Goal: Book appointment/travel/reservation

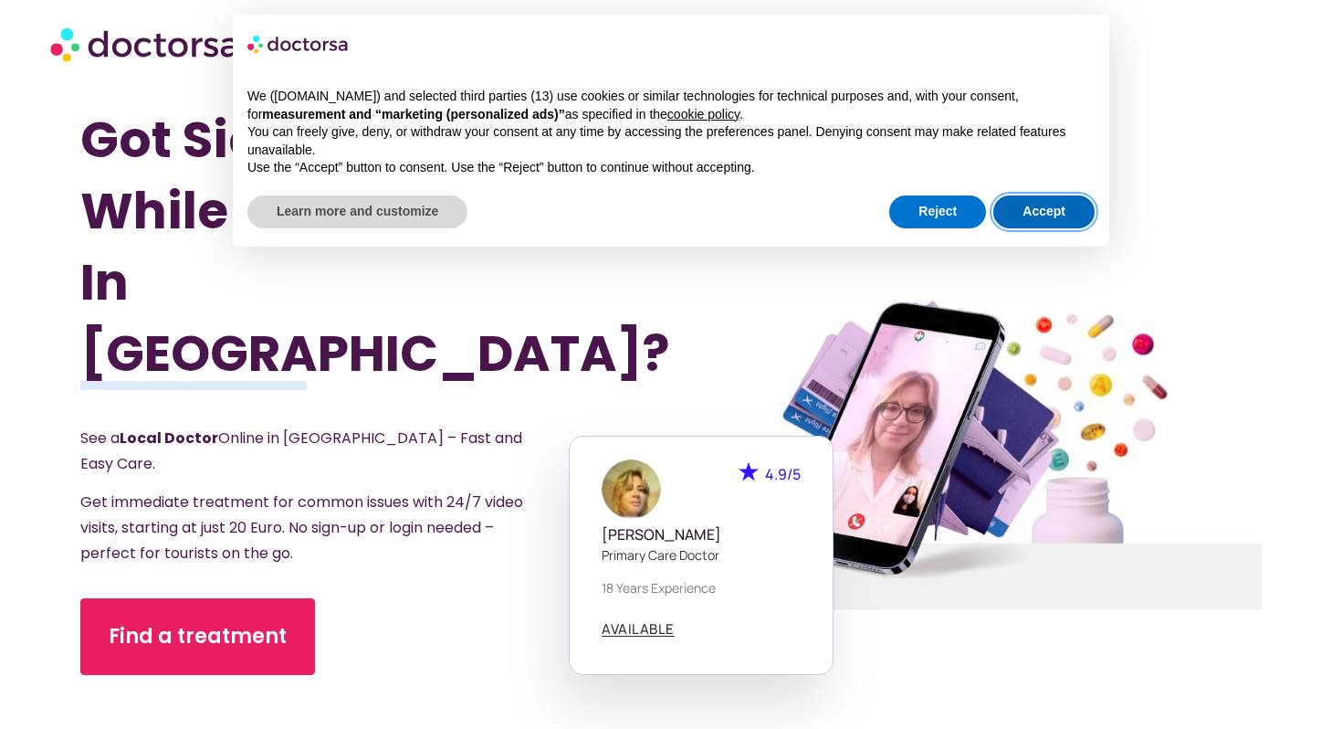
click at [1034, 205] on button "Accept" at bounding box center [1043, 211] width 101 height 33
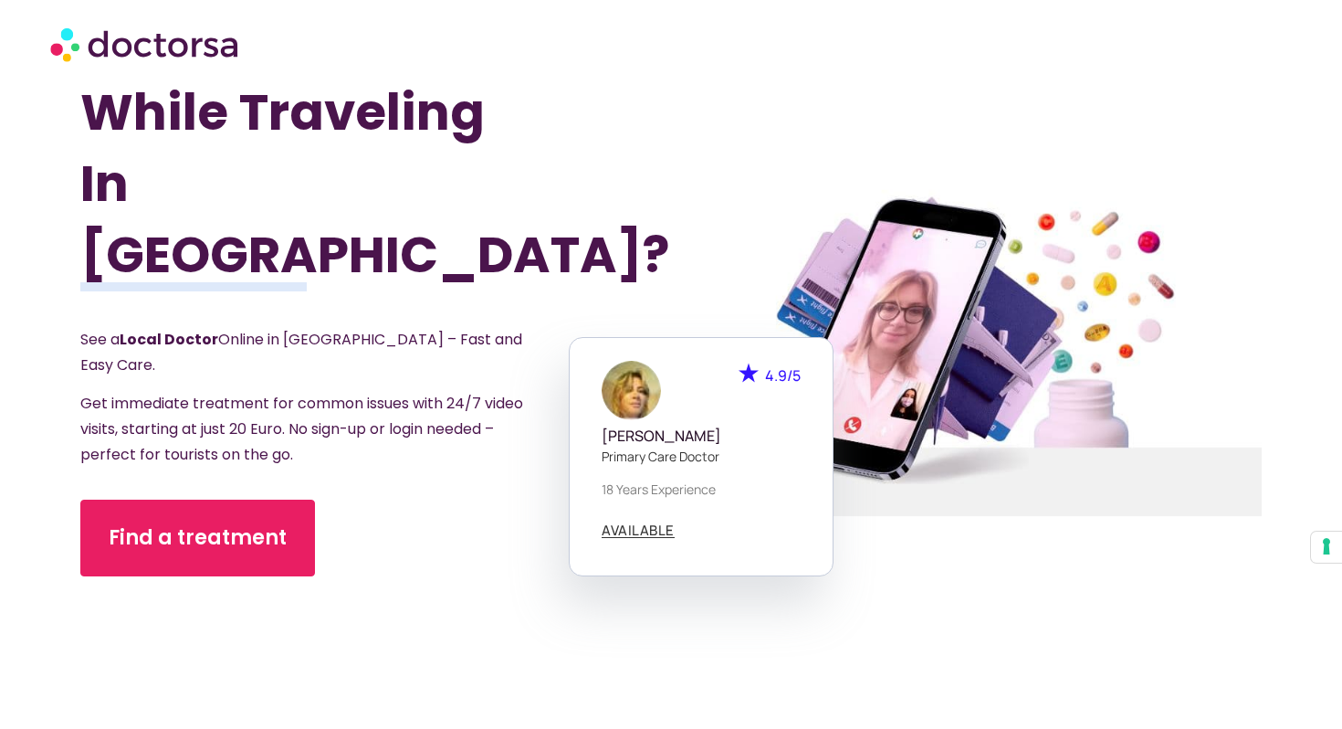
scroll to position [110, 0]
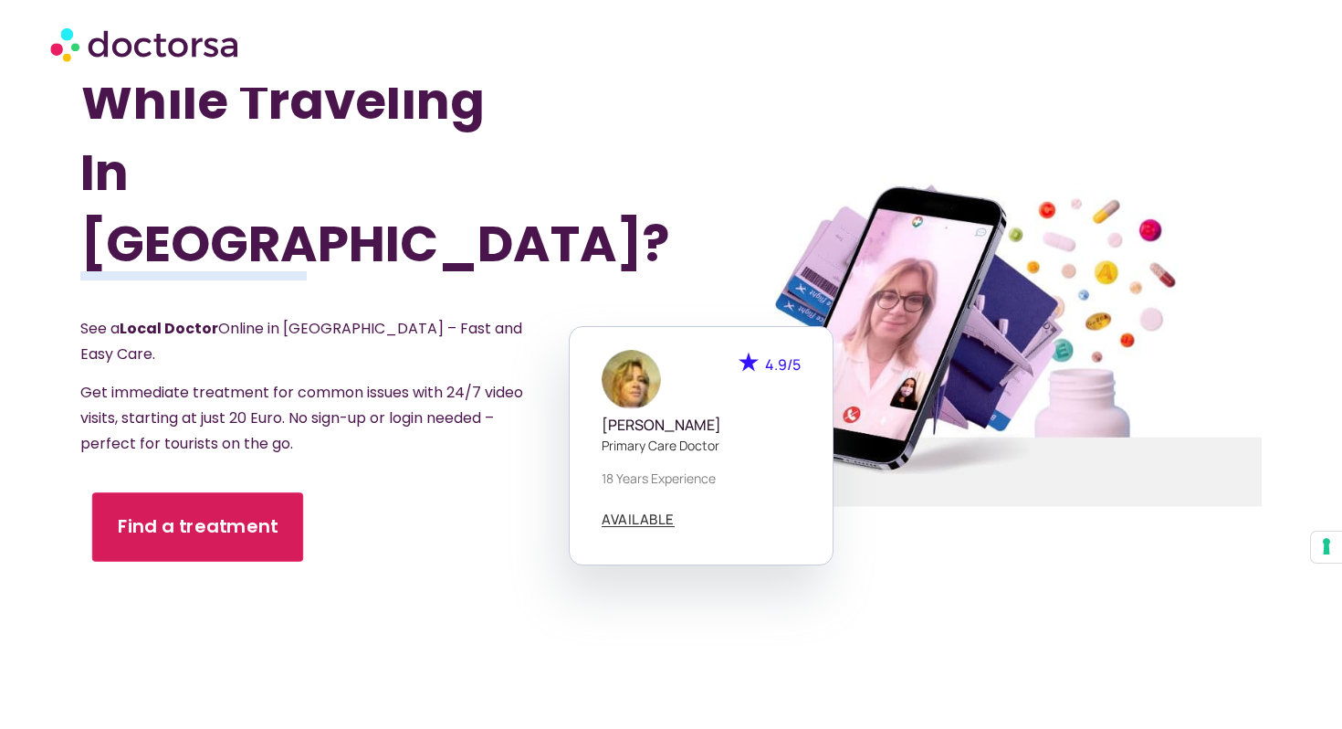
click at [228, 513] on span "Find a treatment" at bounding box center [198, 526] width 161 height 26
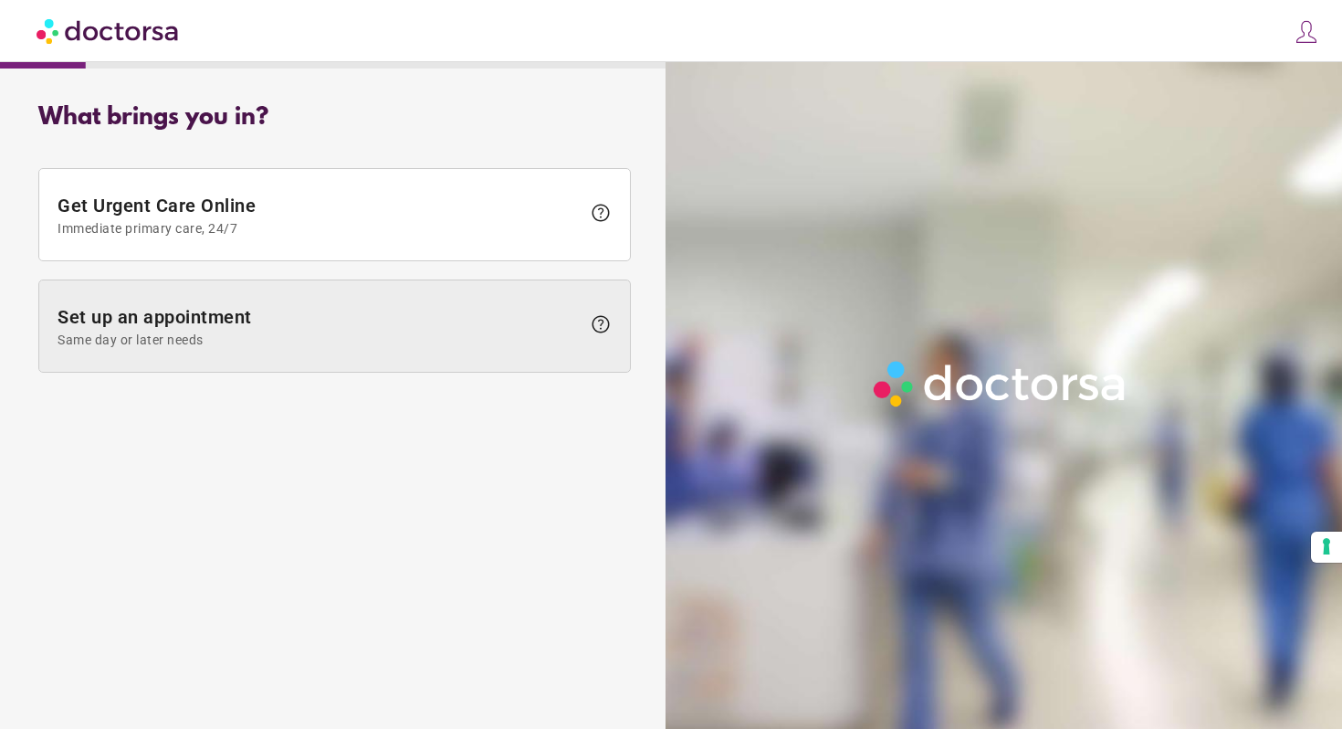
click at [351, 298] on span at bounding box center [334, 325] width 591 height 91
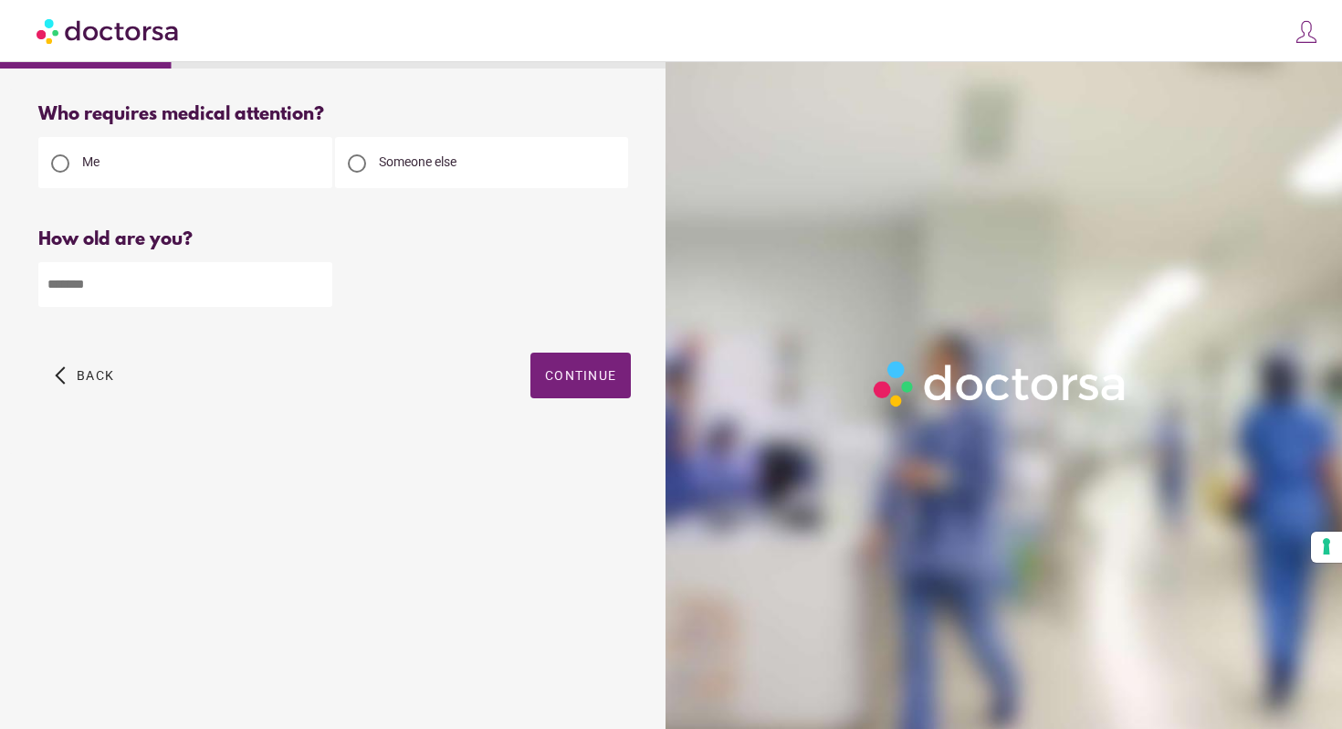
click at [287, 278] on input "number" at bounding box center [185, 284] width 294 height 45
type input "**"
click at [557, 378] on span "Continue" at bounding box center [580, 375] width 71 height 15
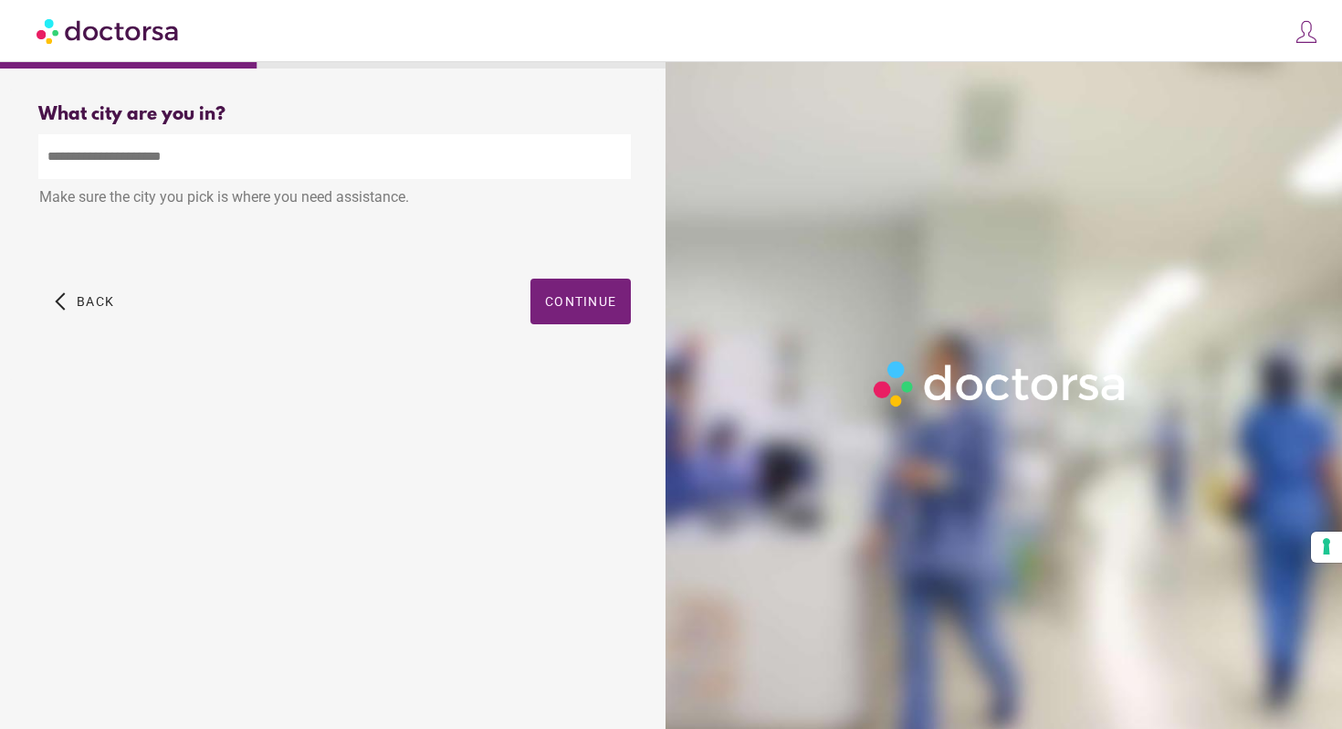
click at [450, 175] on input "text" at bounding box center [334, 156] width 593 height 45
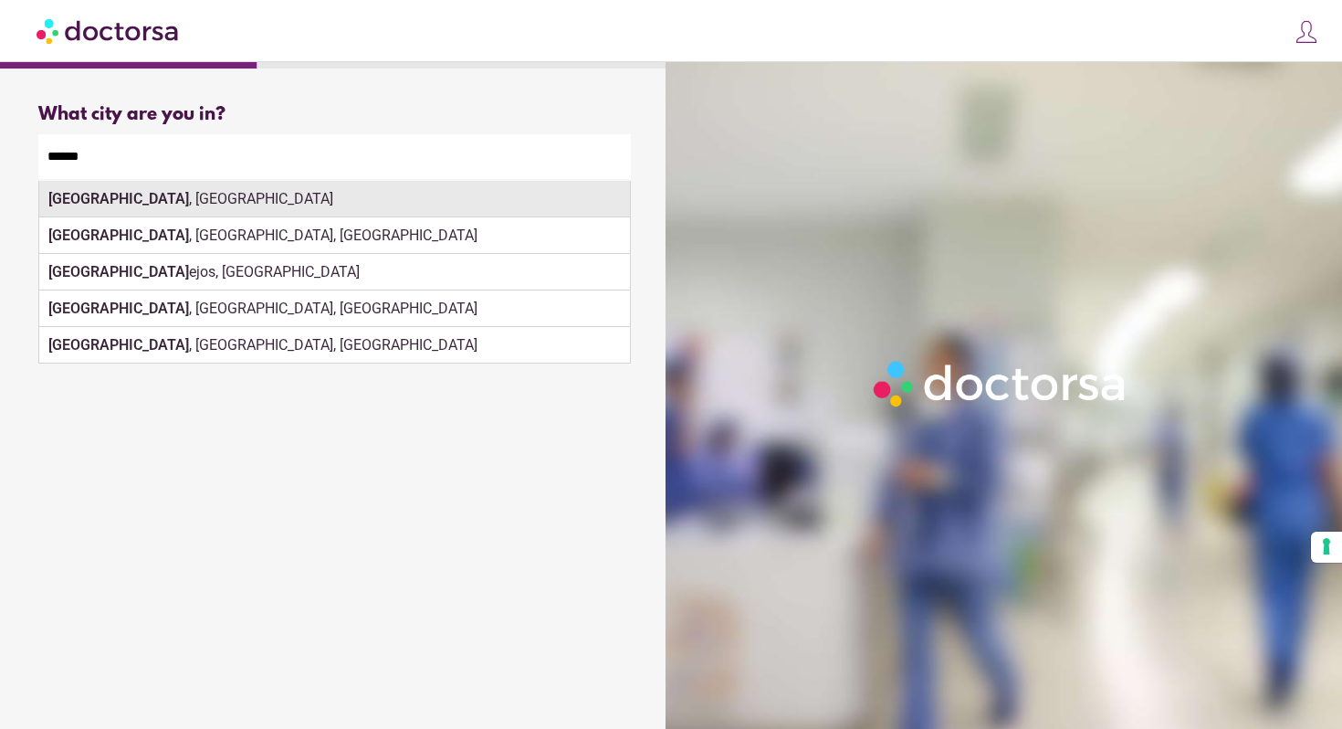
click at [432, 188] on div "[GEOGRAPHIC_DATA] , [GEOGRAPHIC_DATA]" at bounding box center [334, 199] width 591 height 37
type input "**********"
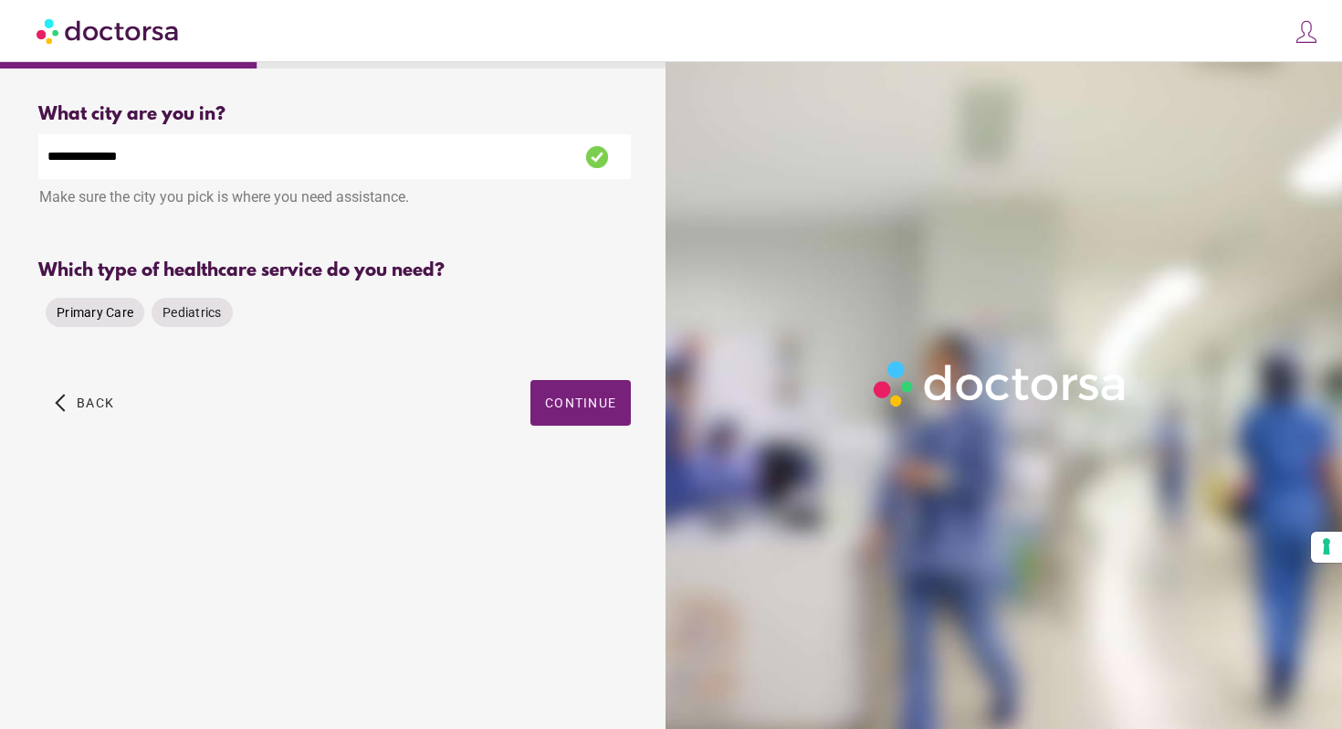
click at [122, 309] on span "Primary Care" at bounding box center [95, 312] width 77 height 15
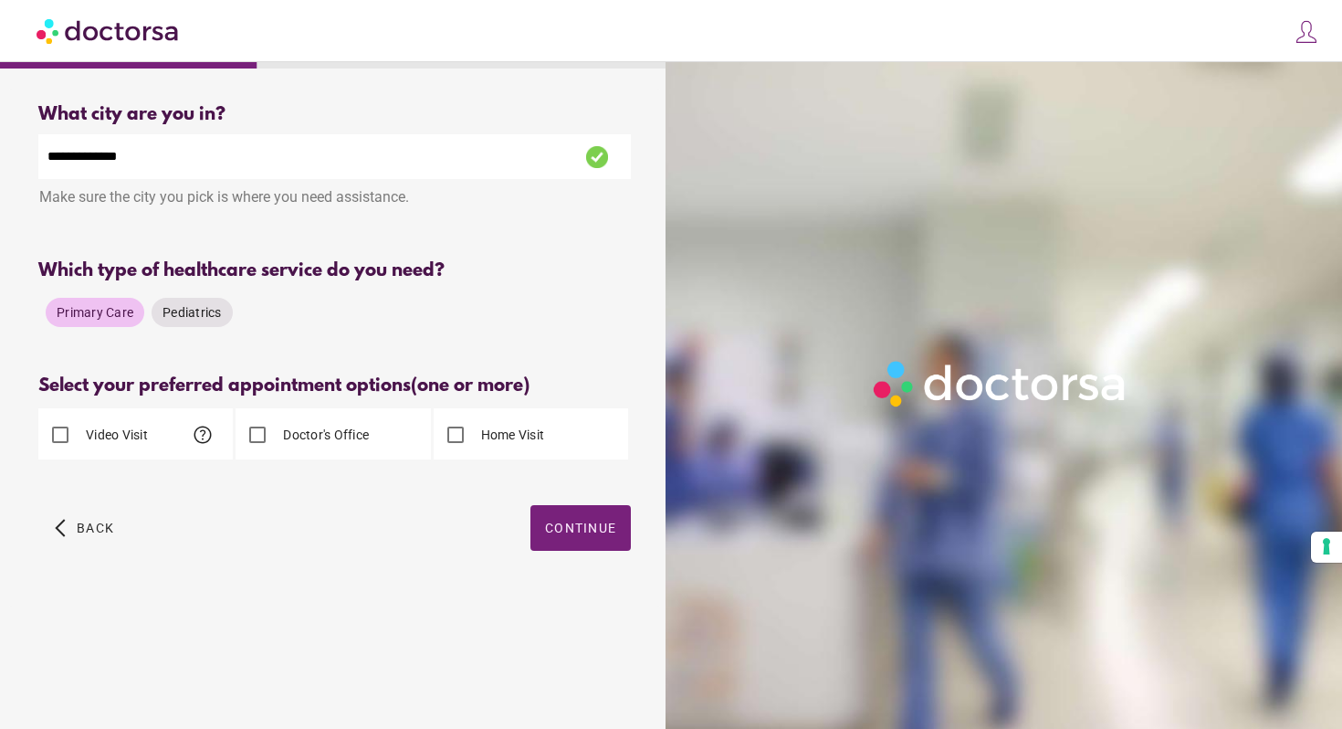
click at [340, 433] on label "Doctor's Office" at bounding box center [323, 434] width 89 height 18
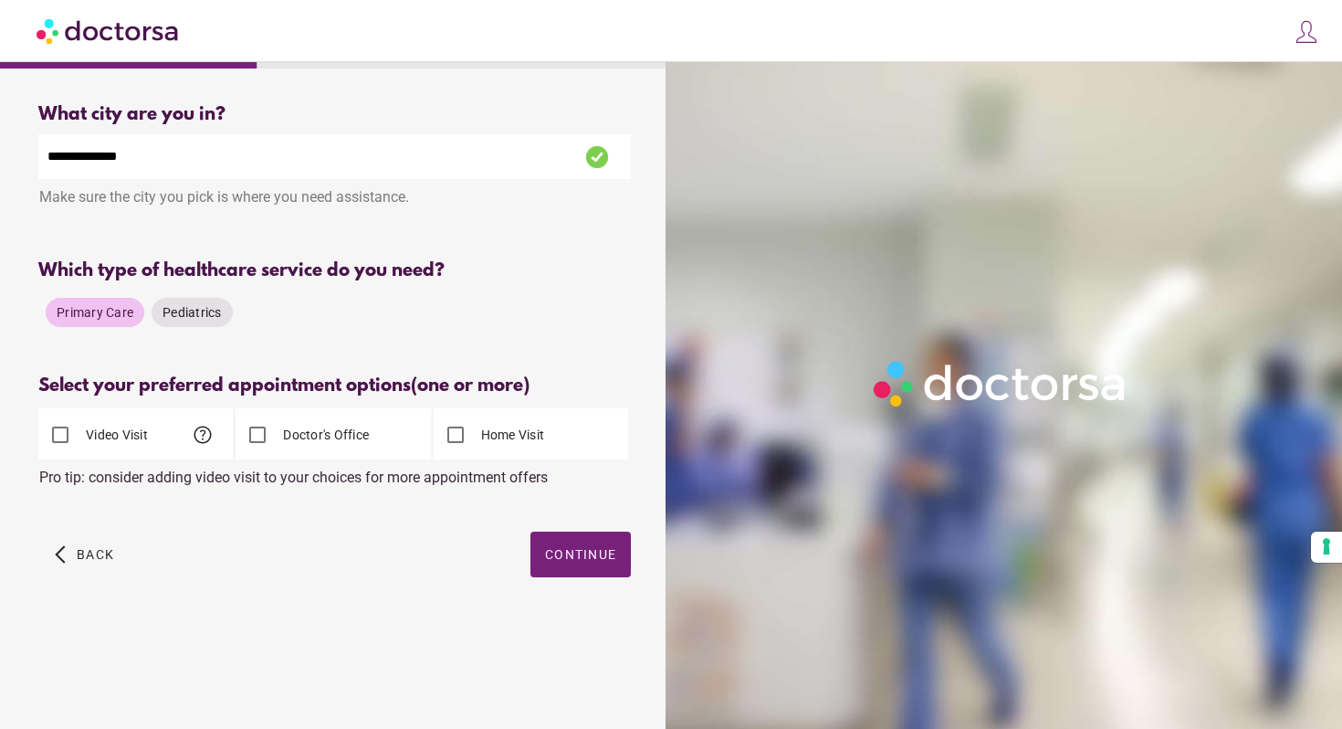
click at [122, 443] on label "Video Visit" at bounding box center [115, 434] width 66 height 18
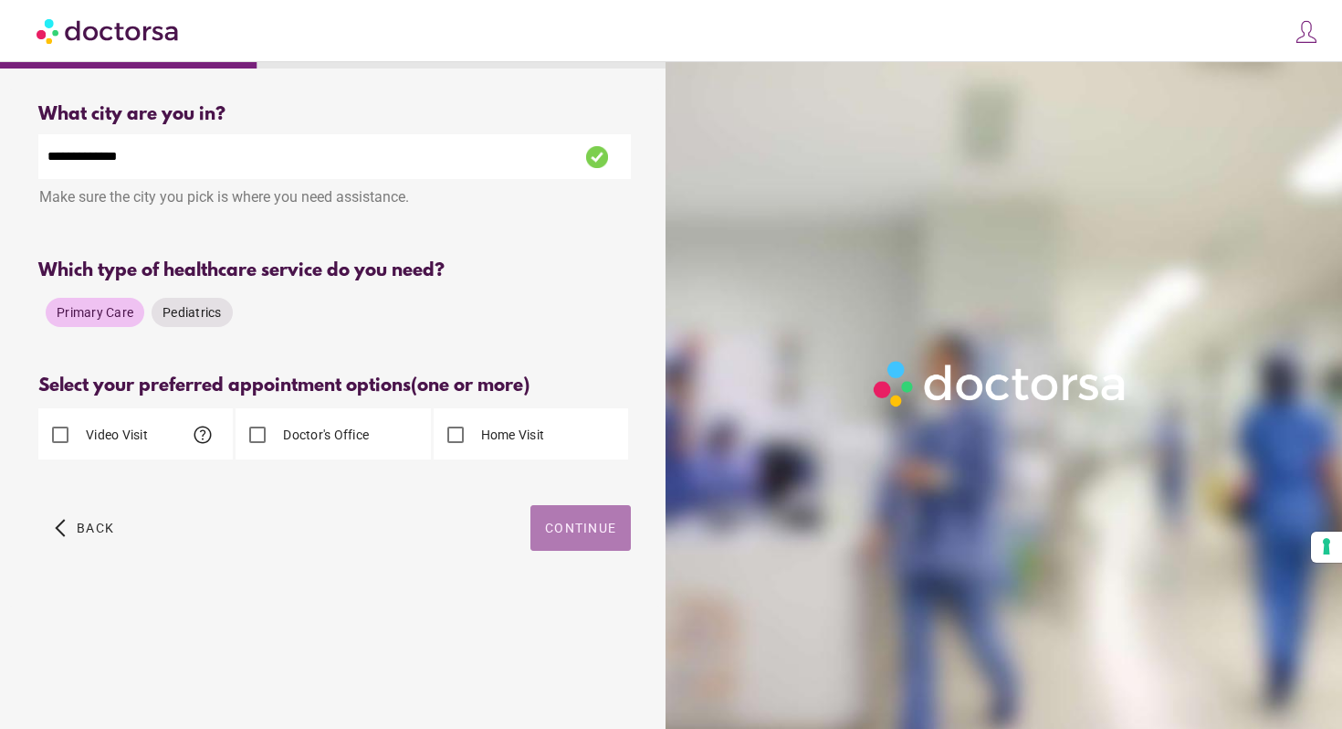
click at [573, 518] on span "button" at bounding box center [580, 528] width 100 height 46
